Goal: Transaction & Acquisition: Purchase product/service

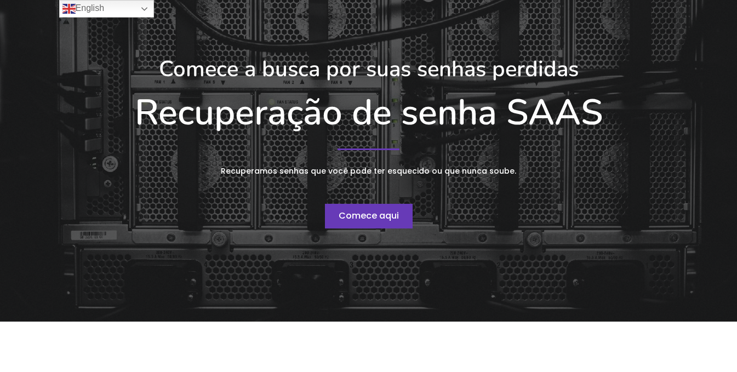
scroll to position [164, 0]
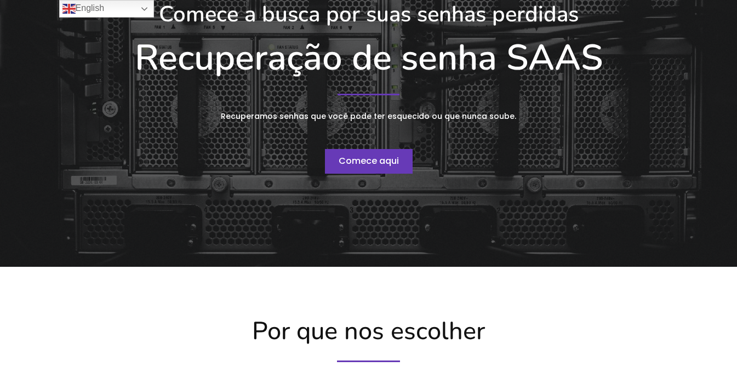
click at [382, 160] on font "Comece aqui" at bounding box center [369, 161] width 60 height 13
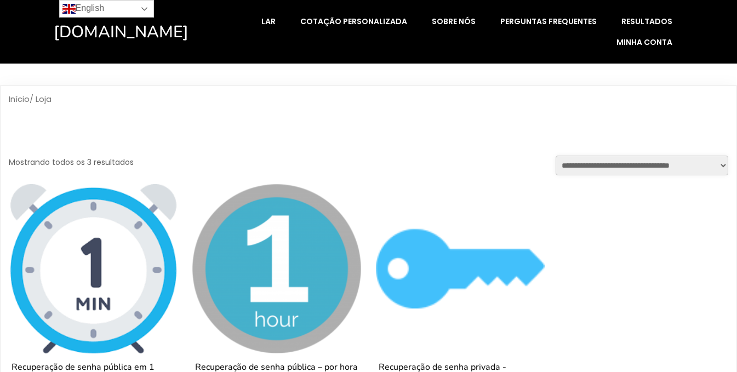
click at [130, 4] on link "English" at bounding box center [106, 9] width 95 height 18
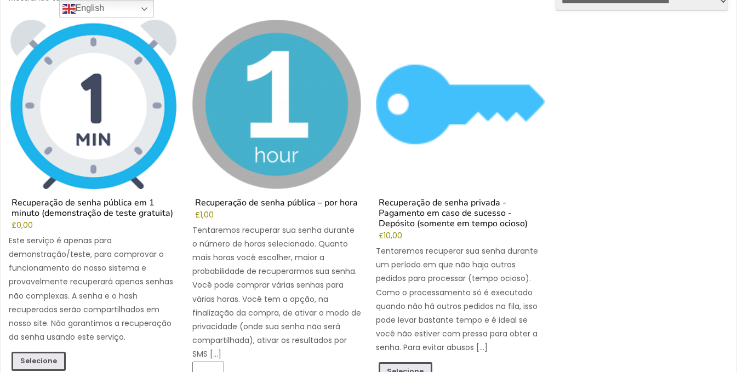
scroll to position [219, 0]
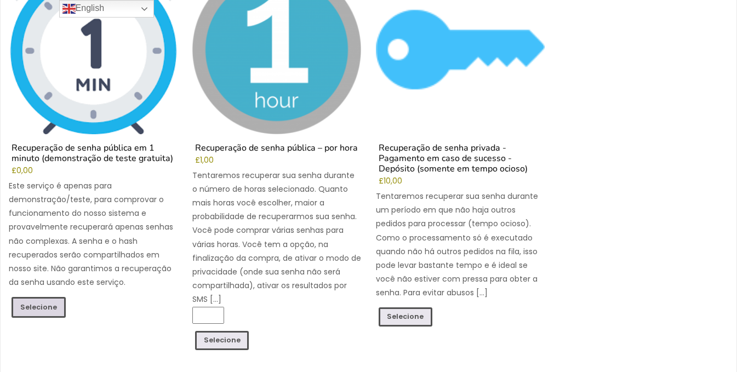
click at [32, 309] on font "Selecione" at bounding box center [38, 306] width 37 height 9
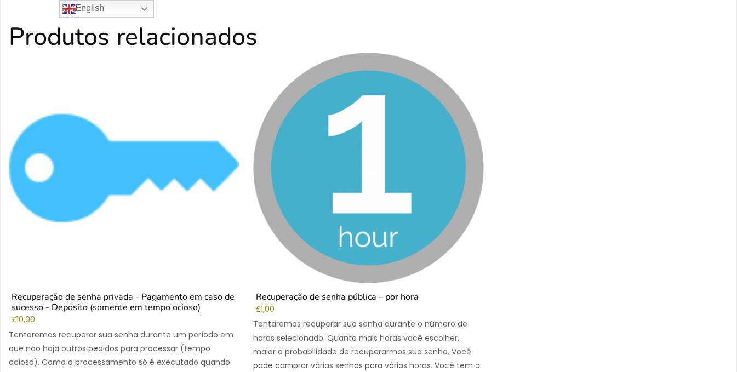
scroll to position [438, 0]
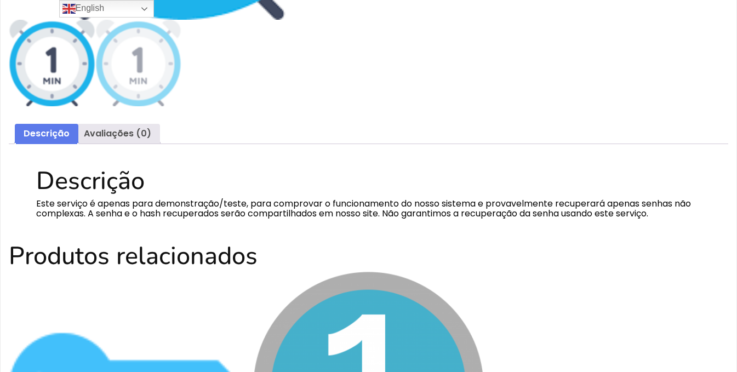
click at [68, 80] on img at bounding box center [52, 63] width 87 height 87
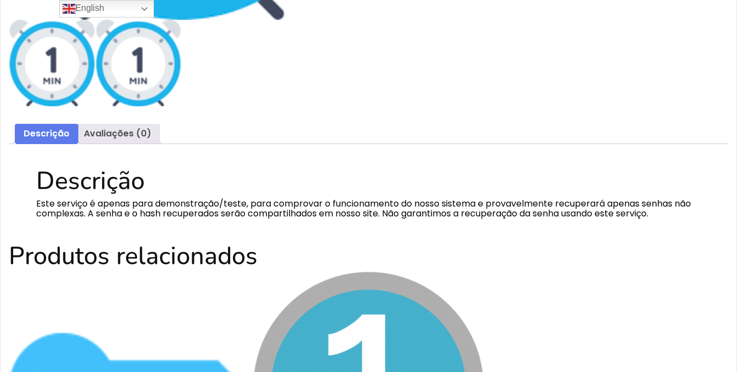
click at [152, 76] on img at bounding box center [138, 63] width 87 height 87
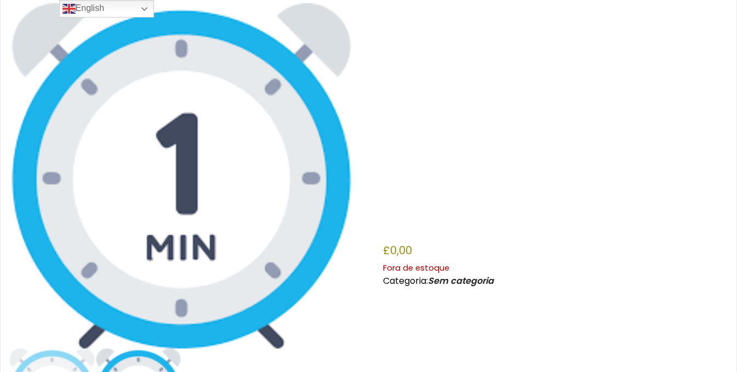
scroll to position [0, 0]
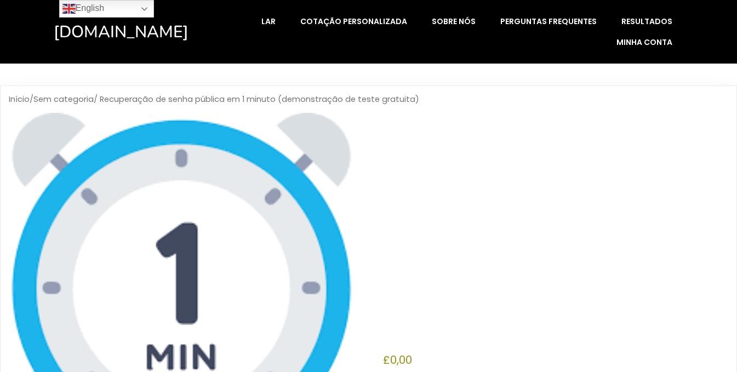
click at [178, 169] on img at bounding box center [181, 285] width 345 height 345
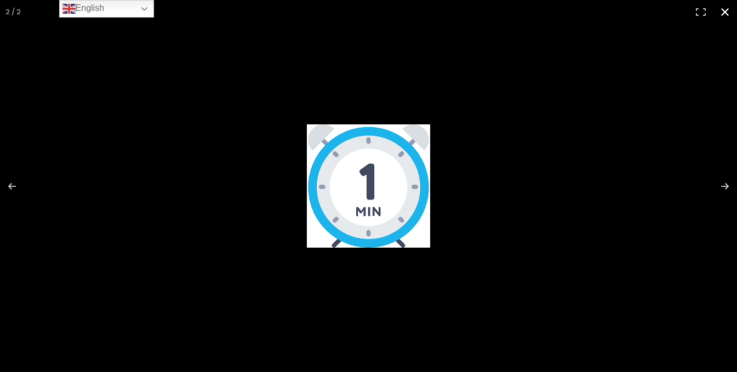
click at [730, 14] on button "Fechar (Esc)" at bounding box center [725, 12] width 24 height 24
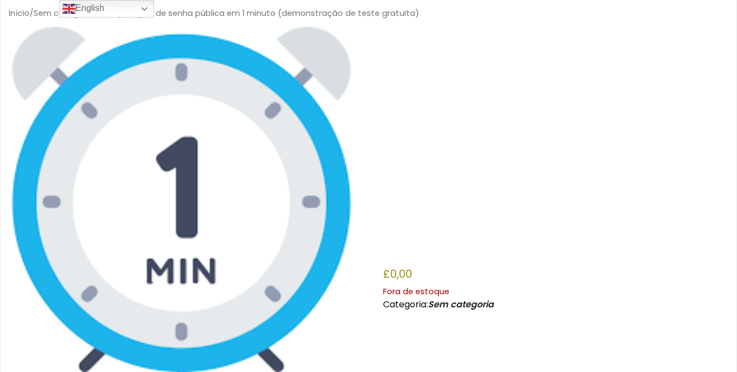
scroll to position [250, 0]
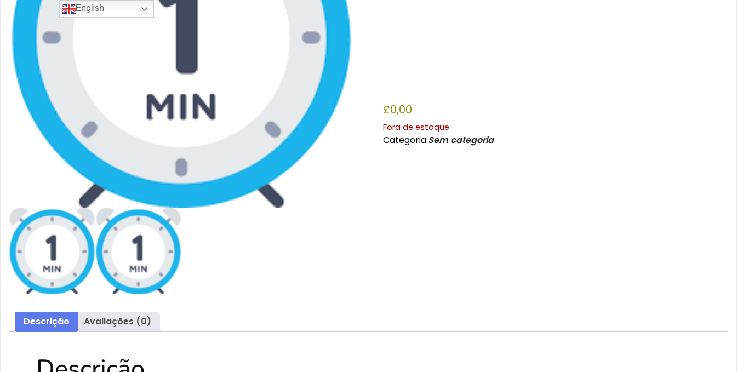
click at [36, 286] on img at bounding box center [52, 251] width 87 height 87
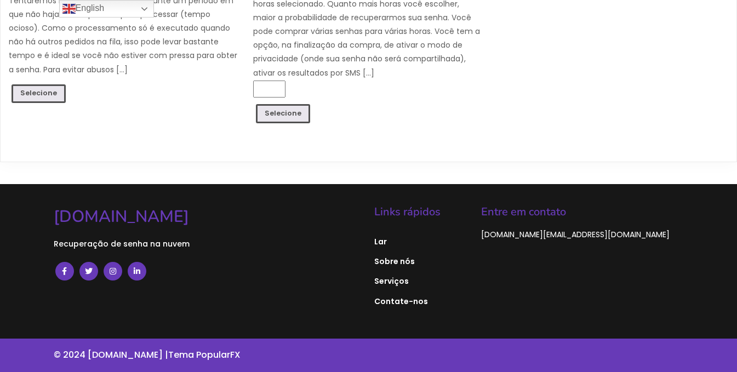
scroll to position [882, 0]
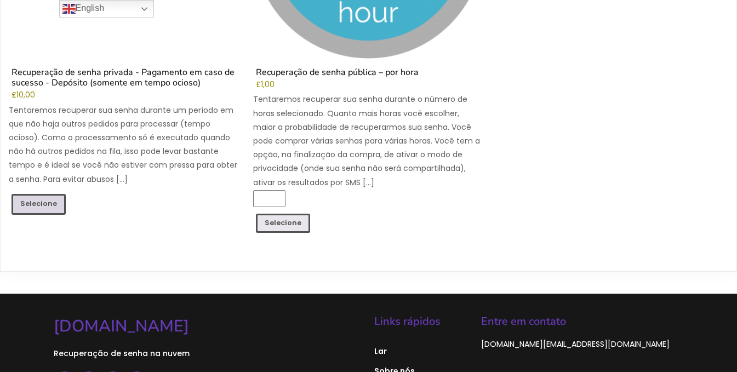
click at [45, 204] on font "Selecione" at bounding box center [38, 203] width 37 height 9
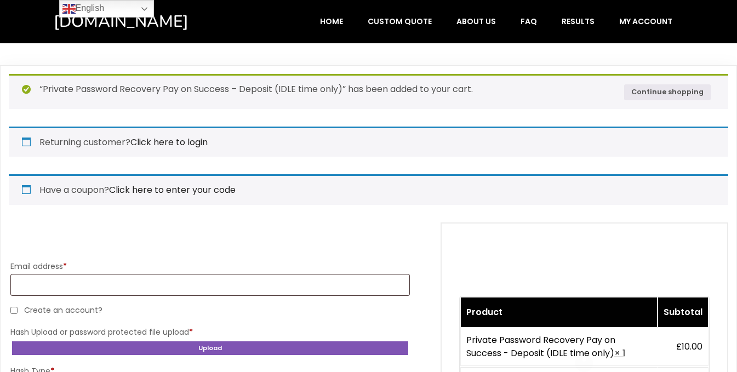
select select "*******"
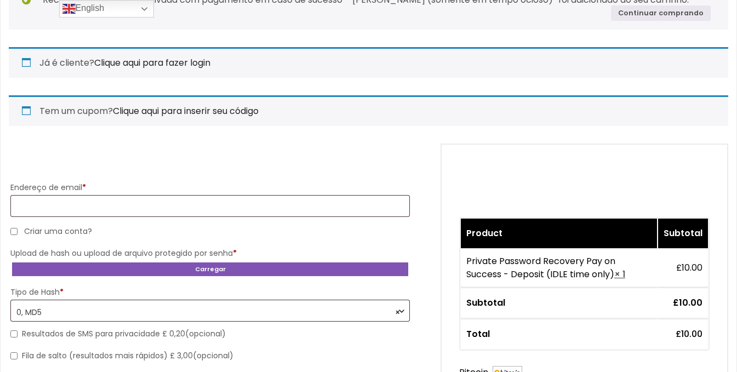
scroll to position [274, 0]
